Goal: Obtain resource: Obtain resource

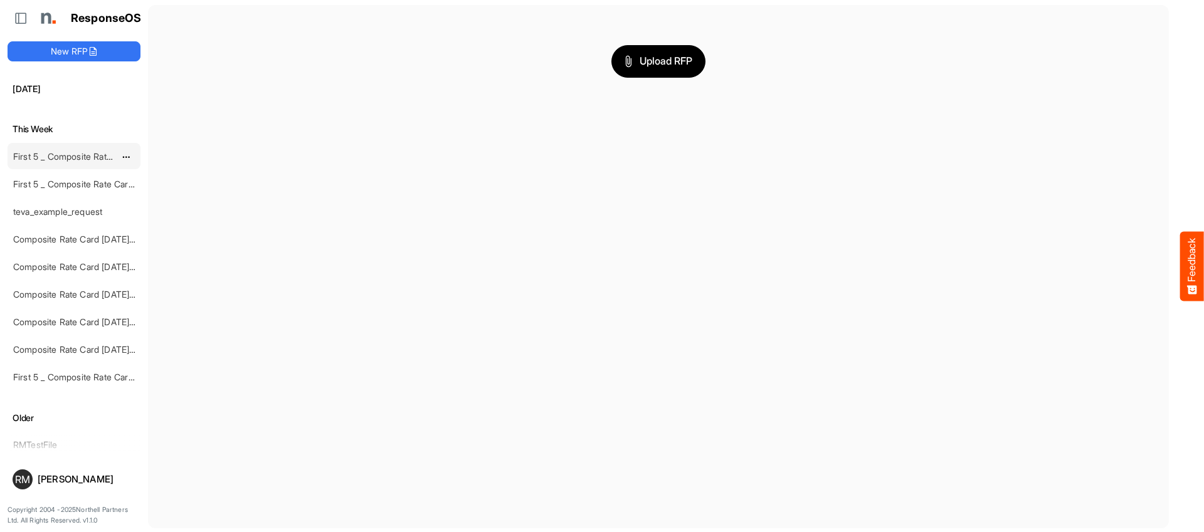
scroll to position [919, 0]
click at [70, 162] on link "First 5 _ Composite Rate Card [DATE] (2)" at bounding box center [94, 160] width 163 height 11
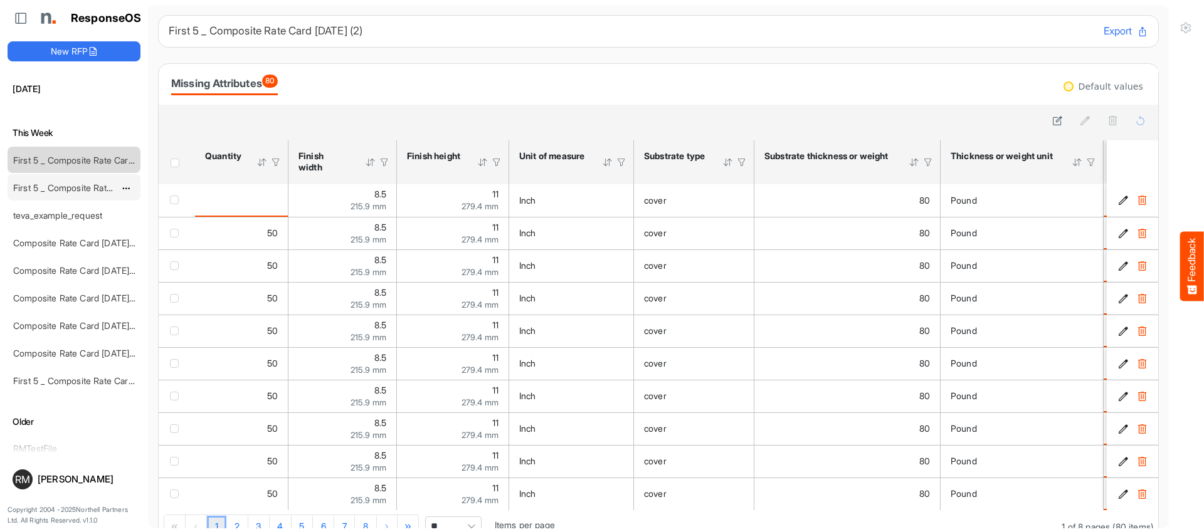
click at [75, 189] on link "First 5 _ Composite Rate Card [DATE] (2)" at bounding box center [94, 187] width 163 height 11
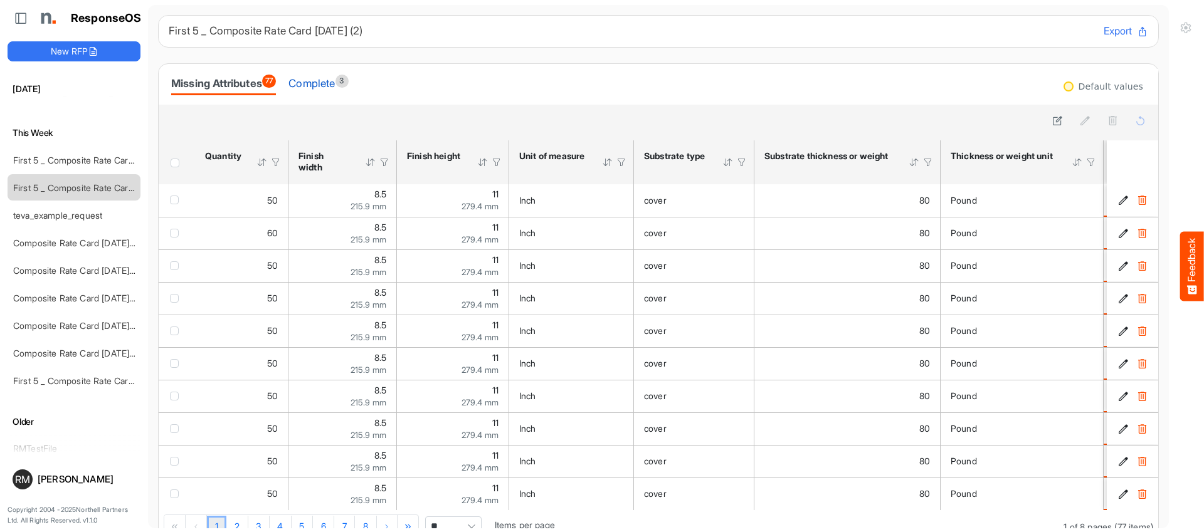
click at [349, 85] on span "3" at bounding box center [341, 81] width 13 height 13
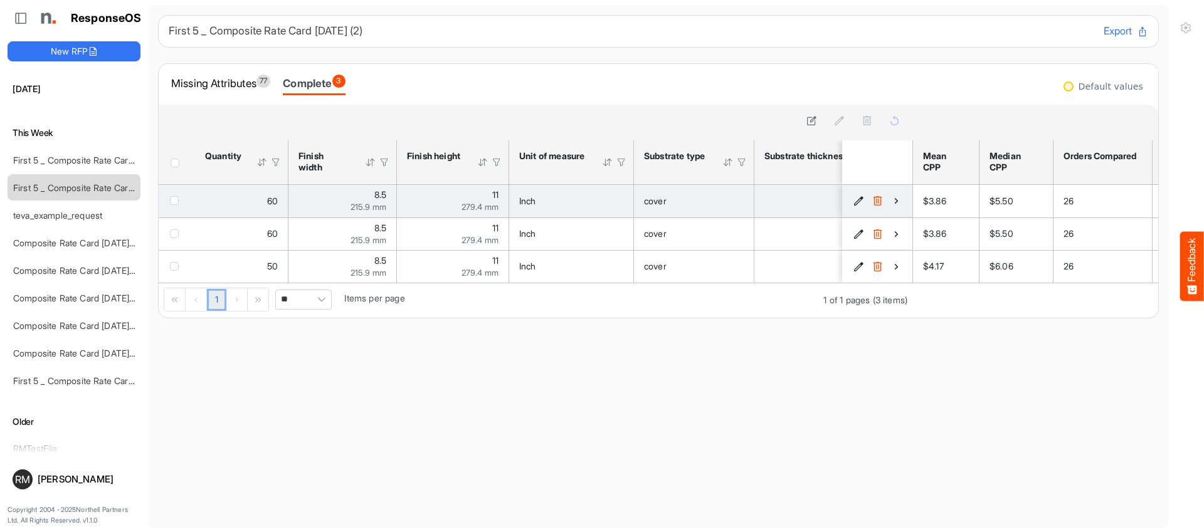
click at [898, 200] on icon "a2f93c17-1d4d-45b4-a666-27734bdea985 is template cell Column Header" at bounding box center [896, 201] width 11 height 11
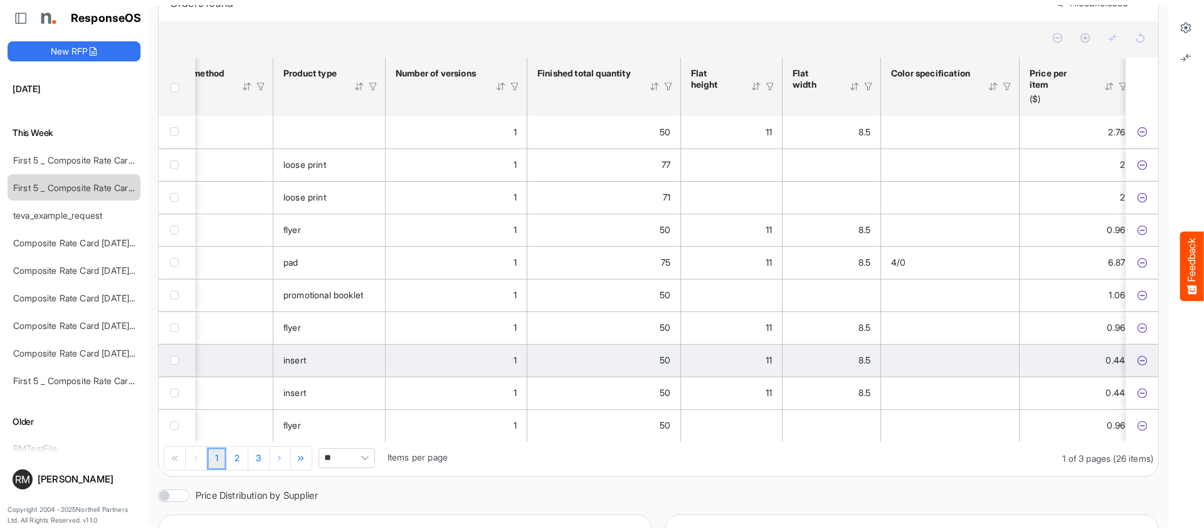
scroll to position [0, 2290]
